Goal: Task Accomplishment & Management: Use online tool/utility

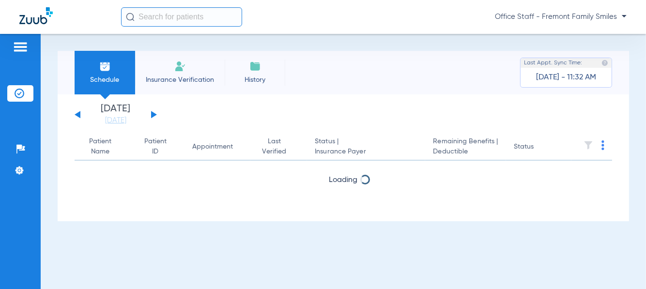
click at [174, 20] on input "text" at bounding box center [181, 16] width 121 height 19
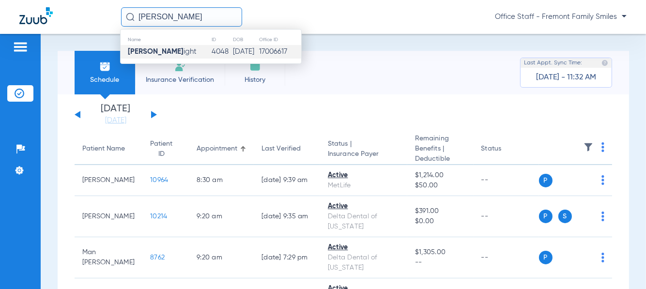
type input "[PERSON_NAME]"
click at [165, 53] on span "[PERSON_NAME] ight" at bounding box center [162, 51] width 69 height 7
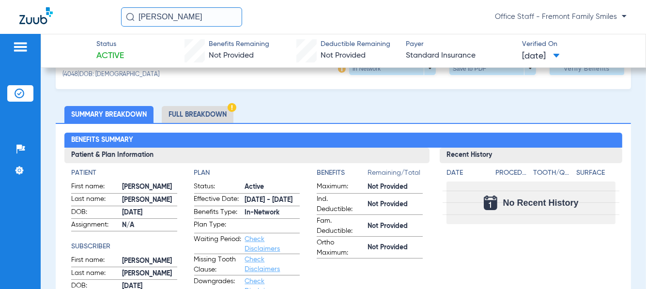
scroll to position [48, 0]
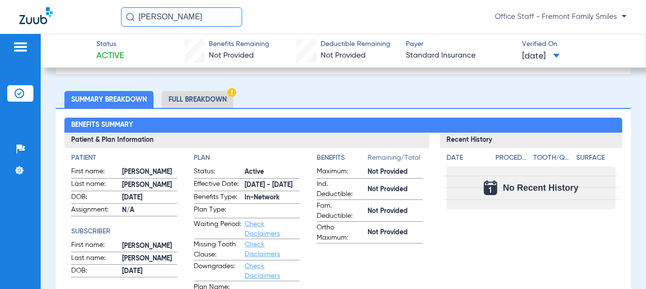
click at [216, 103] on li "Full Breakdown" at bounding box center [198, 99] width 72 height 17
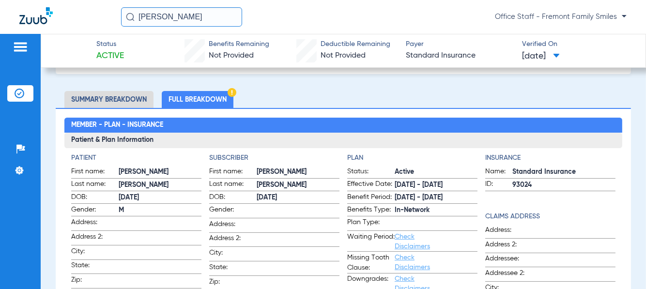
scroll to position [0, 0]
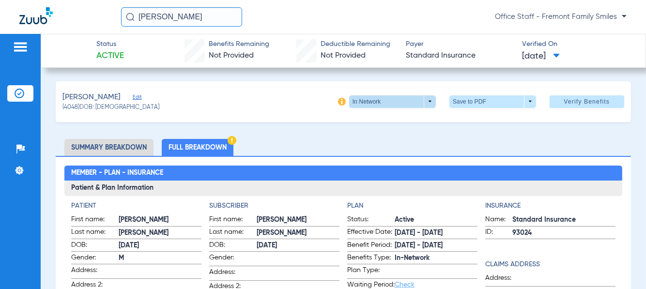
click at [424, 104] on span at bounding box center [392, 101] width 87 height 13
click at [385, 118] on span "Out of Network" at bounding box center [372, 120] width 45 height 7
click at [419, 102] on span at bounding box center [392, 101] width 87 height 13
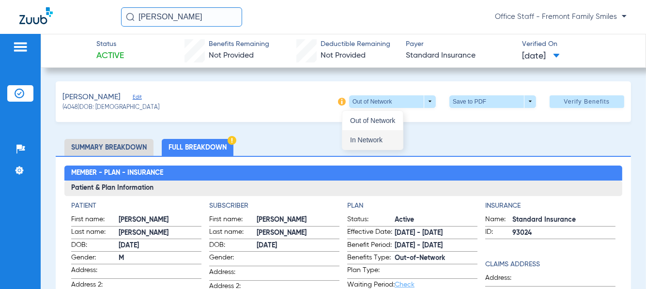
click at [383, 137] on span "In Network" at bounding box center [372, 140] width 45 height 7
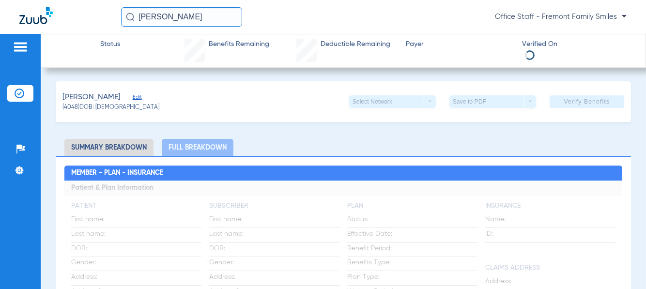
click at [421, 101] on div "Select Network arrow_drop_down" at bounding box center [392, 101] width 87 height 13
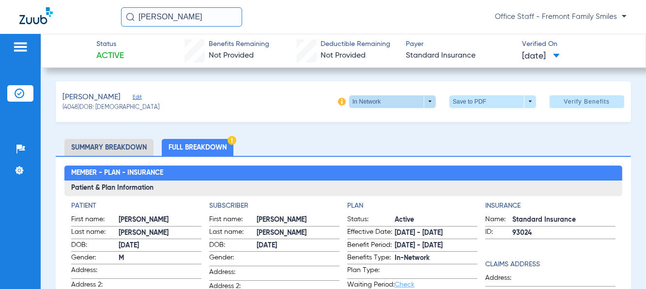
click at [424, 106] on span at bounding box center [392, 101] width 87 height 13
click at [393, 126] on button "Out of Network" at bounding box center [372, 120] width 61 height 19
click at [582, 104] on span "Verify Benefits" at bounding box center [587, 102] width 46 height 8
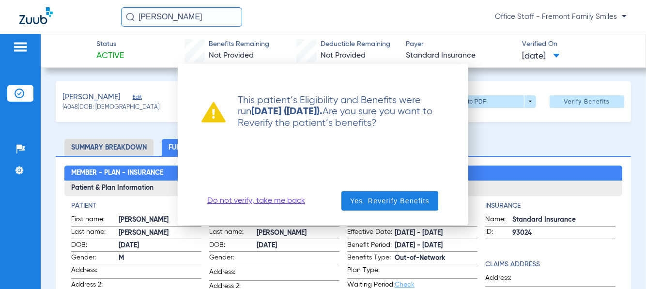
click at [237, 200] on link "Do not verify, take me back" at bounding box center [256, 201] width 98 height 10
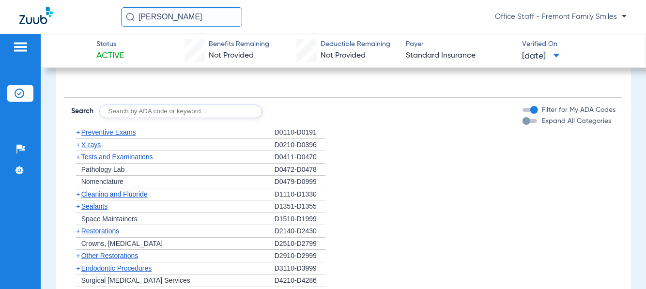
scroll to position [726, 0]
click at [97, 131] on span "Preventive Exams" at bounding box center [108, 132] width 55 height 8
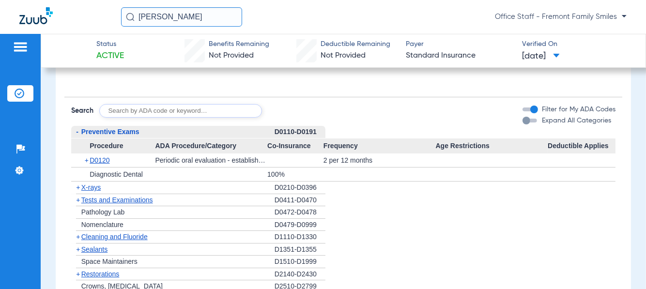
click at [88, 184] on span "X-rays" at bounding box center [90, 188] width 19 height 8
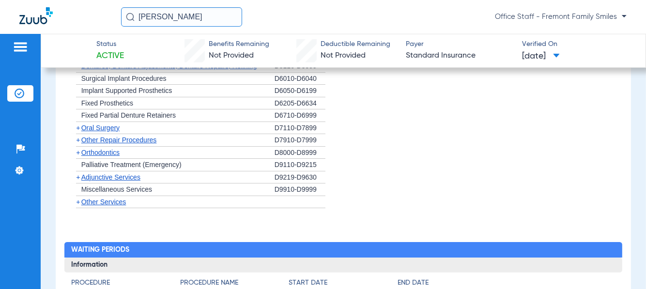
scroll to position [920, 0]
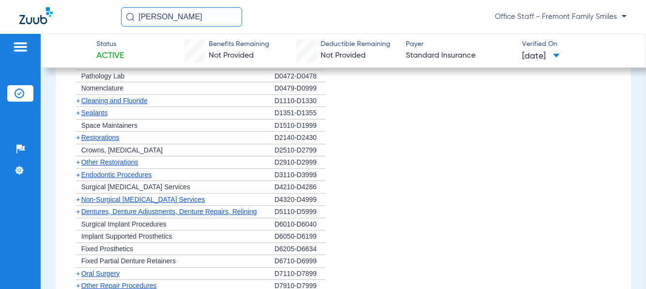
click at [127, 101] on span "Cleaning and Fluoride" at bounding box center [114, 101] width 66 height 8
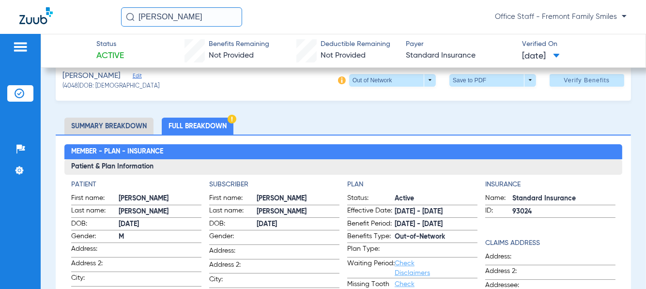
scroll to position [0, 0]
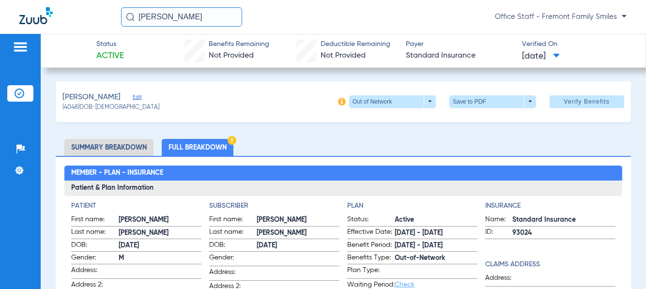
click at [83, 145] on li "Summary Breakdown" at bounding box center [108, 147] width 89 height 17
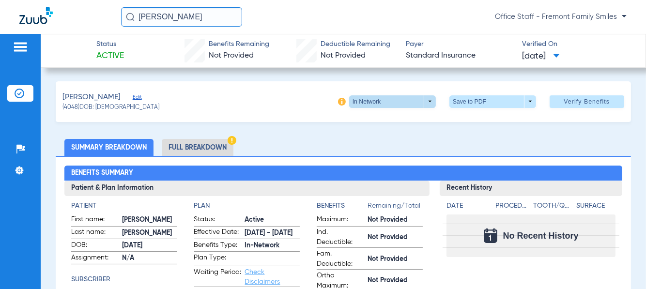
click at [425, 104] on span at bounding box center [392, 101] width 87 height 13
click at [392, 119] on span "Out of Network" at bounding box center [372, 120] width 45 height 7
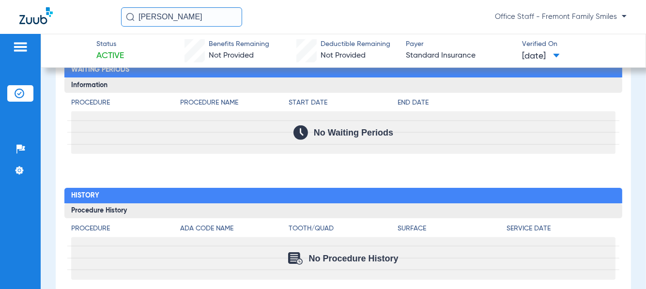
scroll to position [924, 0]
